Goal: Information Seeking & Learning: Learn about a topic

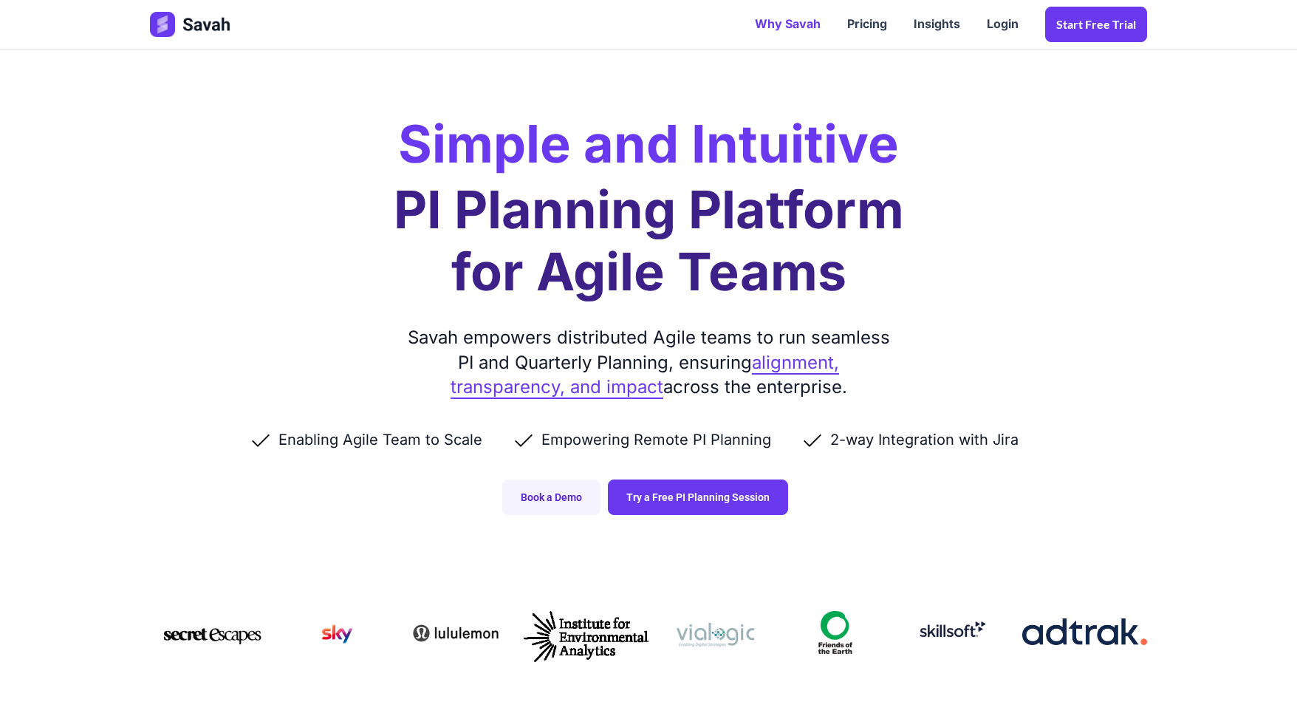
click at [785, 19] on link "Why Savah" at bounding box center [787, 24] width 92 height 46
click at [882, 26] on link "Pricing" at bounding box center [867, 24] width 66 height 46
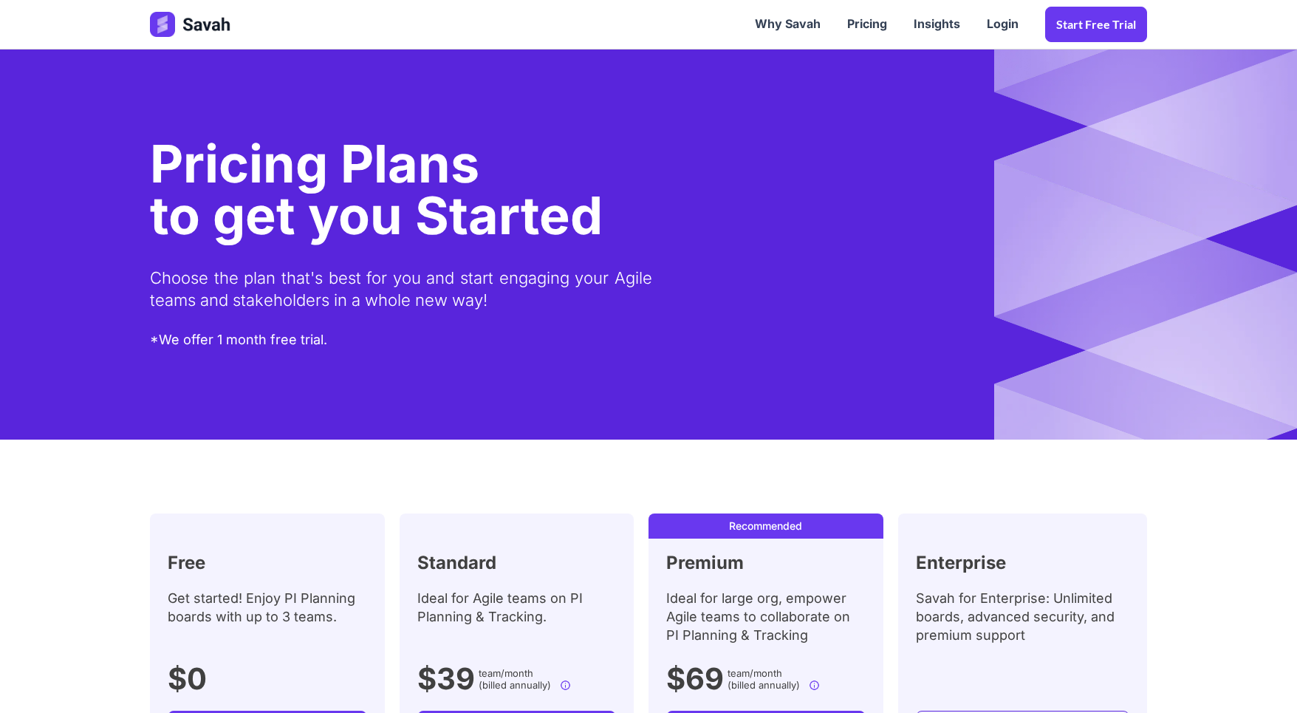
click at [191, 23] on img at bounding box center [191, 24] width 83 height 25
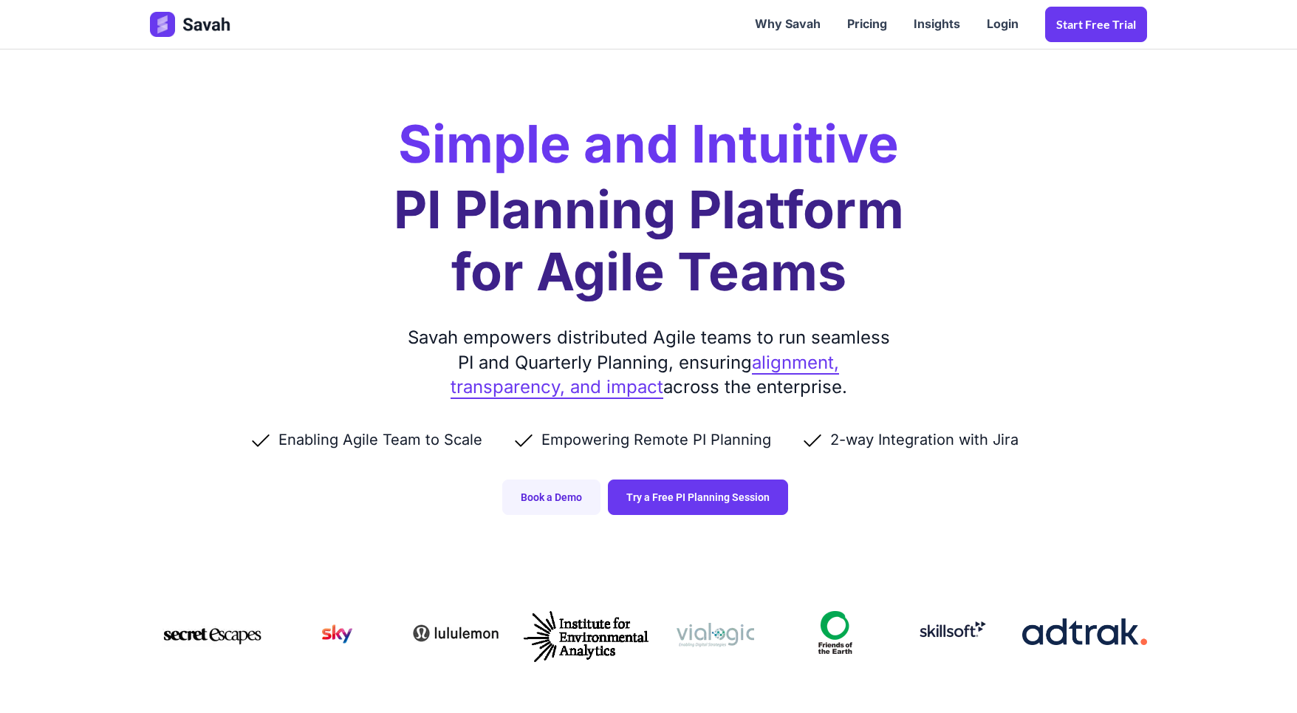
click at [166, 307] on div "Simple and Intuitive PI Planning Platform for Agile Teams Savah empowers distri…" at bounding box center [648, 272] width 1026 height 544
click at [930, 24] on link "Insights" at bounding box center [936, 24] width 73 height 46
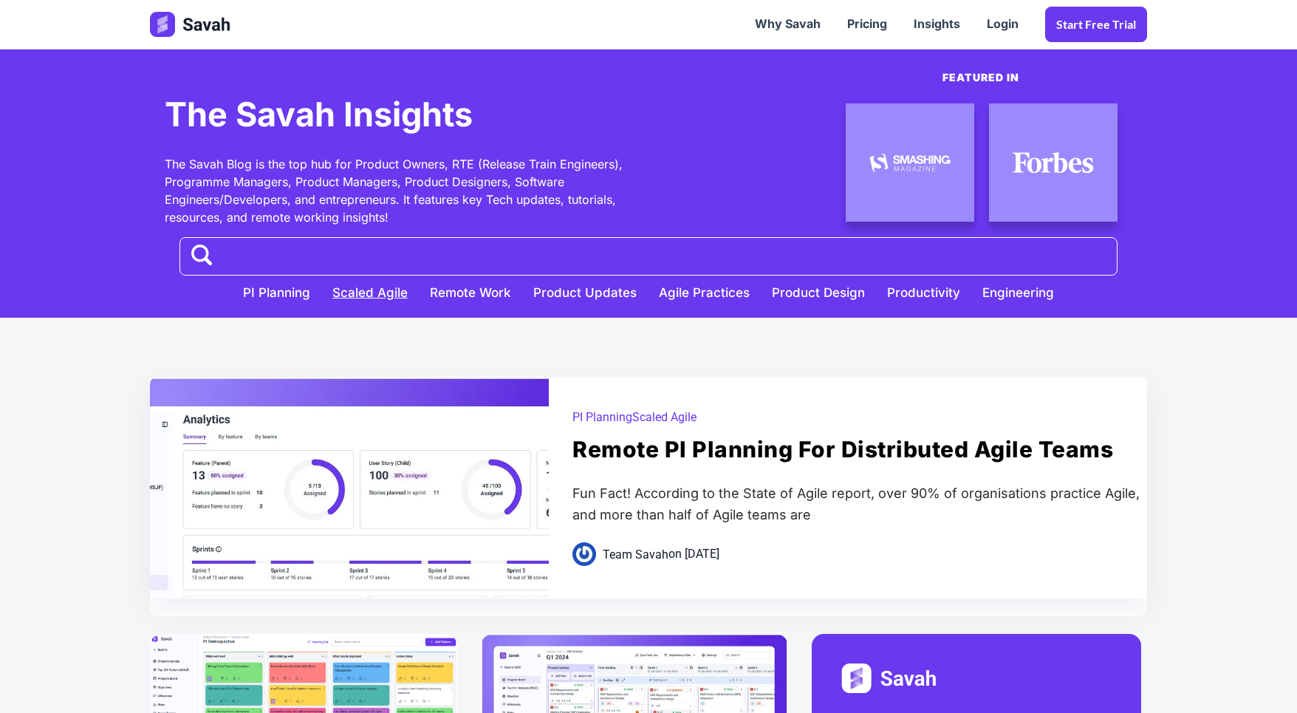
click at [360, 292] on link "Scaled Agile" at bounding box center [369, 288] width 97 height 27
click at [809, 27] on link "Why Savah" at bounding box center [787, 24] width 92 height 46
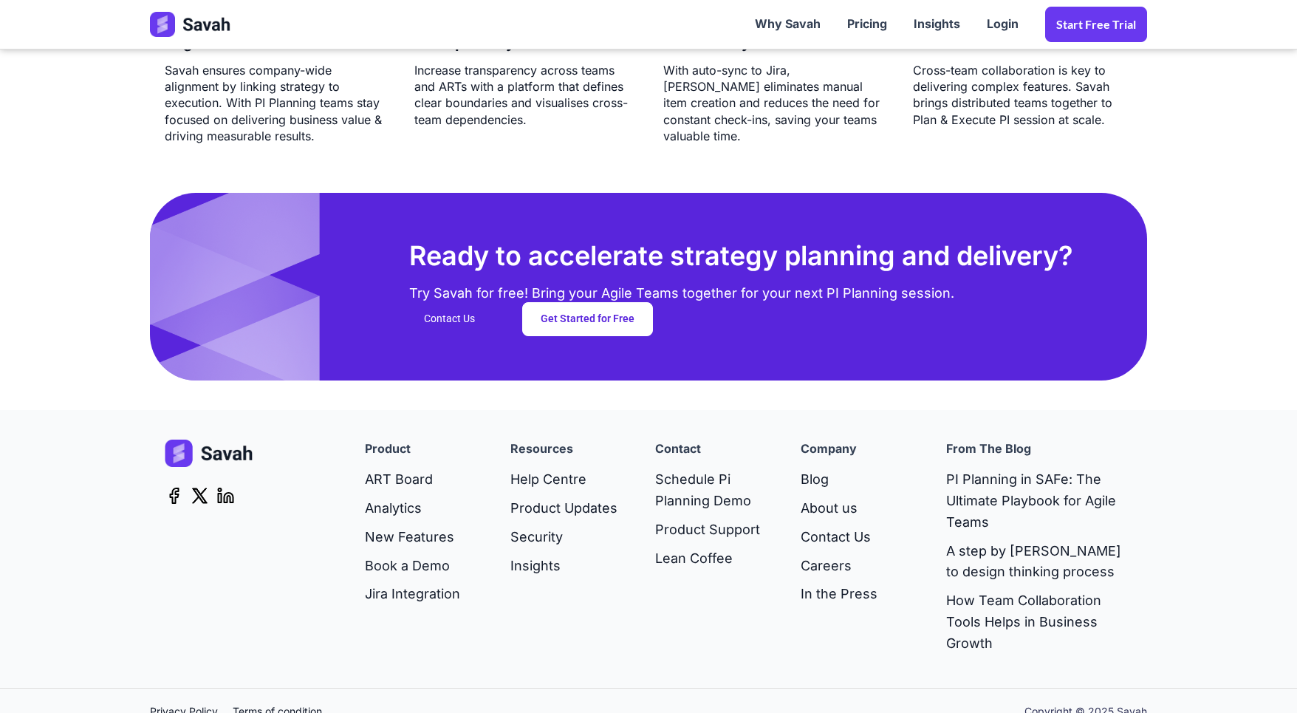
scroll to position [3765, 0]
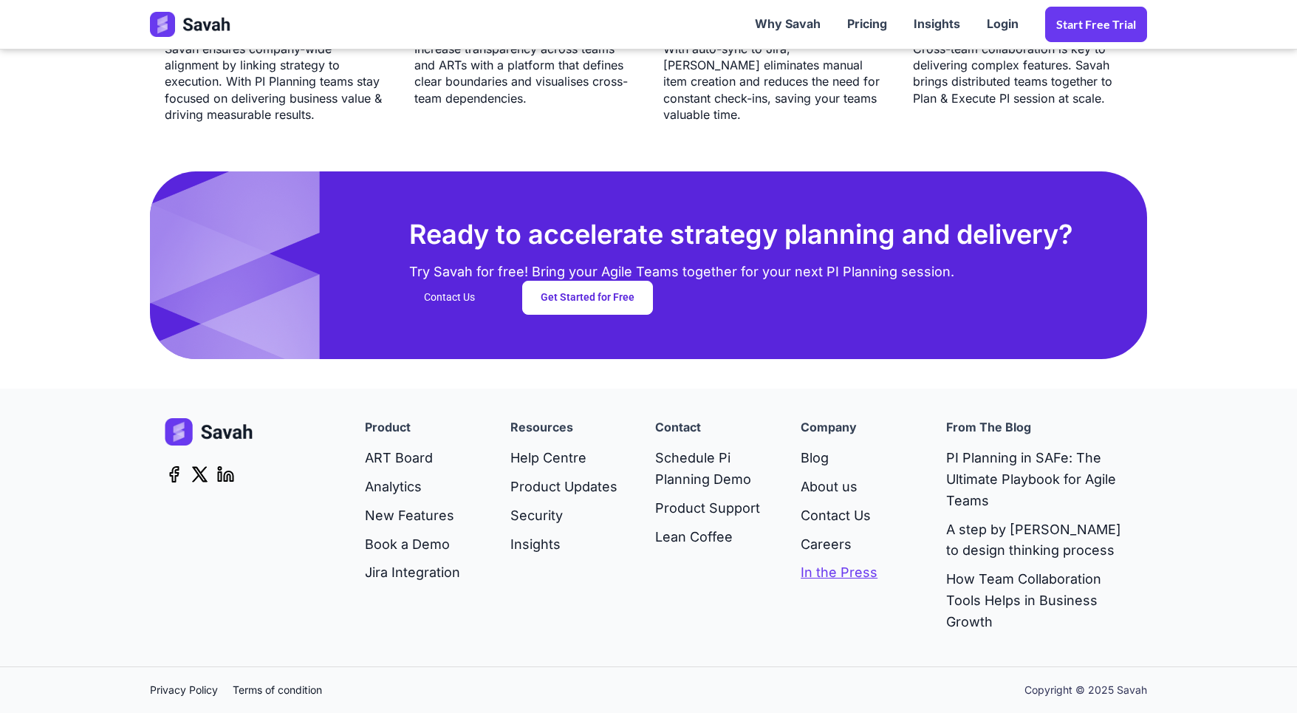
click at [838, 572] on link "In the Press" at bounding box center [838, 572] width 77 height 29
